Goal: Information Seeking & Learning: Understand process/instructions

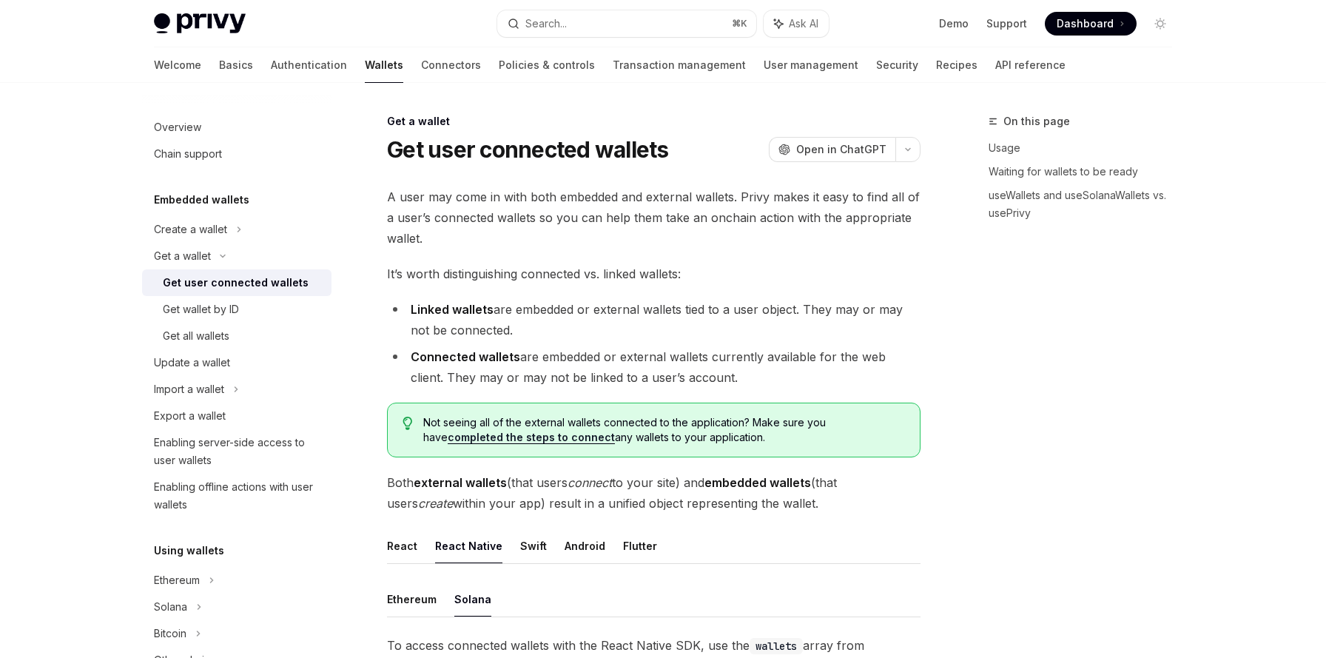
scroll to position [469, 0]
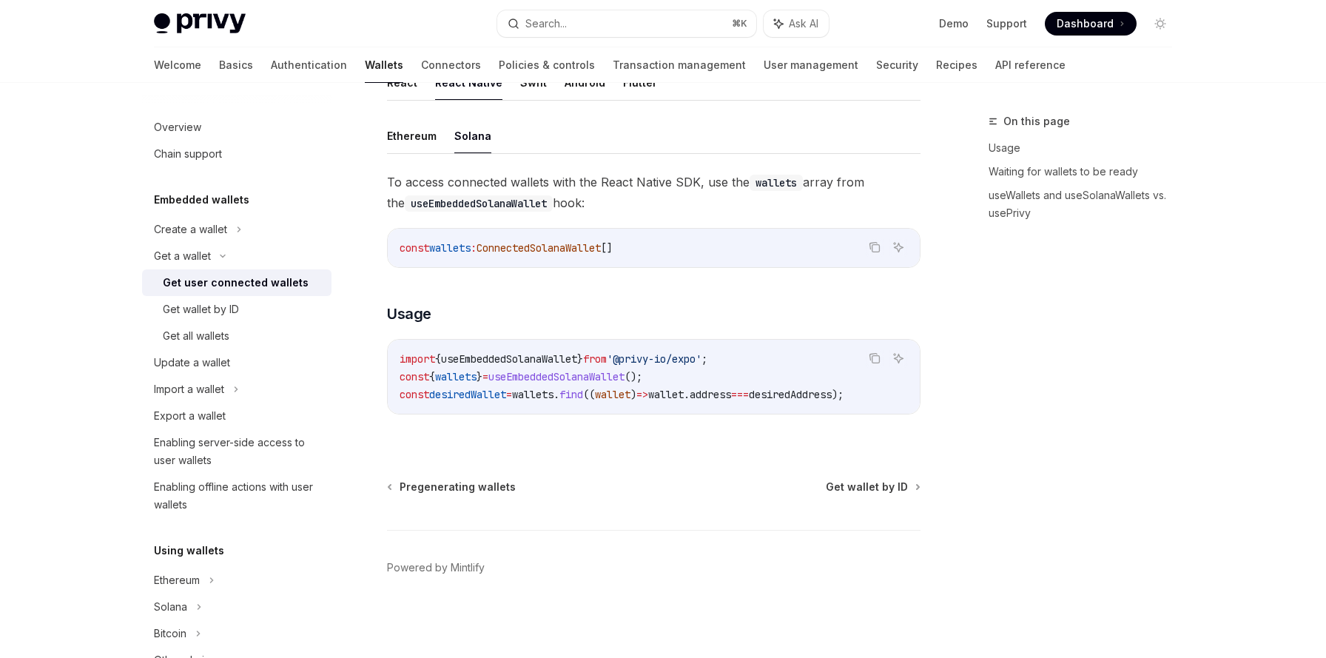
click at [517, 360] on code "import { useEmbeddedSolanaWallet } from '@privy-io/expo' ; const { wallets } = …" at bounding box center [654, 376] width 508 height 53
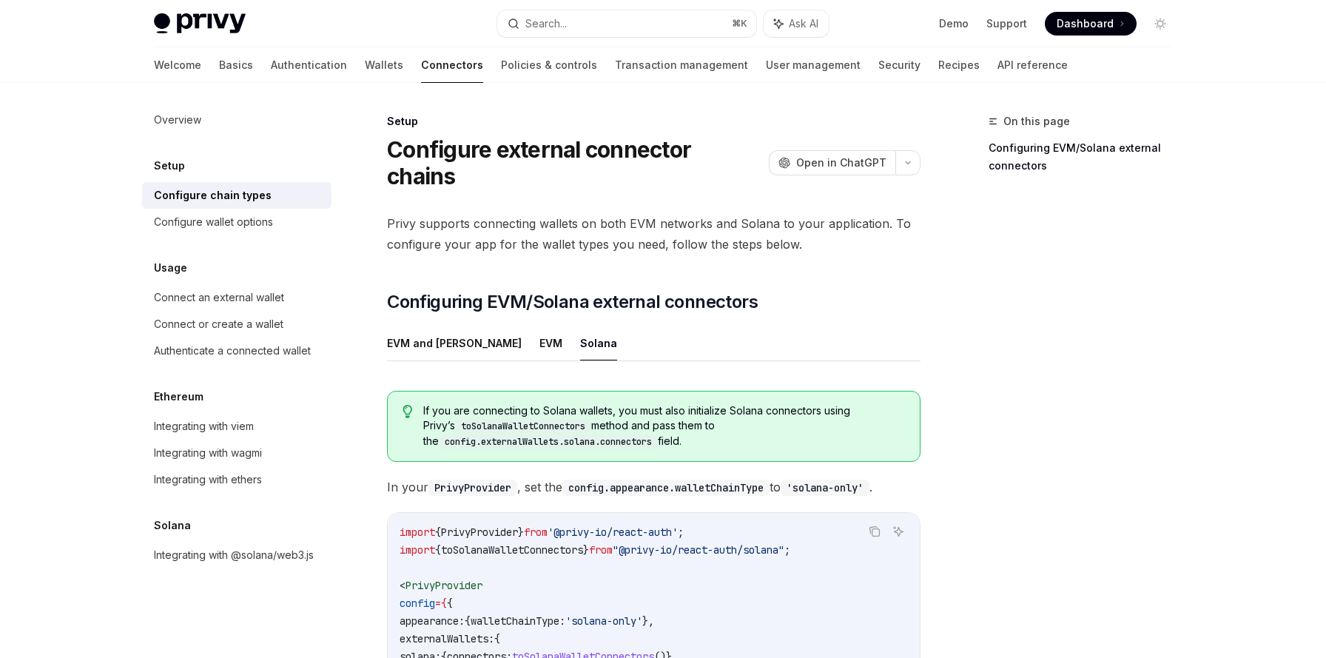
scroll to position [221, 0]
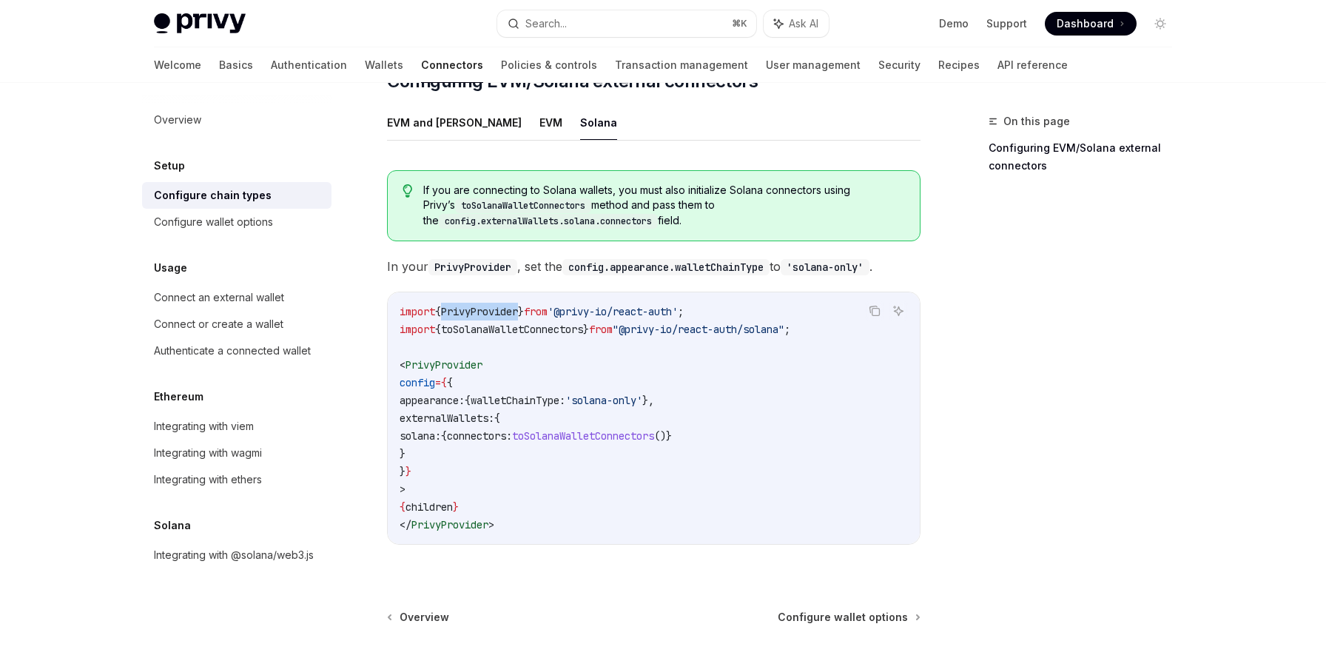
drag, startPoint x: 426, startPoint y: 389, endPoint x: 441, endPoint y: 426, distance: 39.2
click at [441, 426] on code "import { PrivyProvider } from '@privy-io/react-auth' ; import { toSolanaWalletC…" at bounding box center [654, 418] width 508 height 231
